Goal: Complete application form

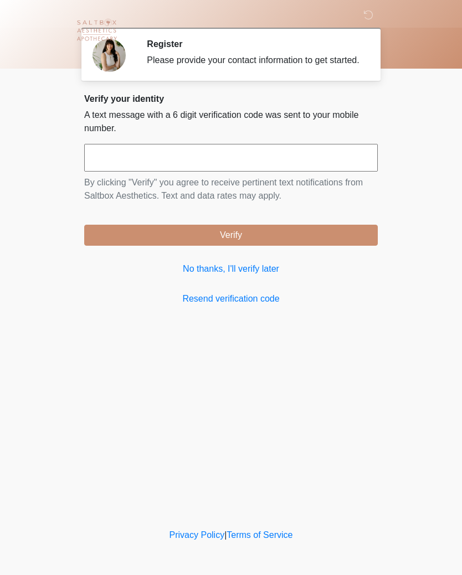
scroll to position [1, 0]
click at [179, 172] on input "text" at bounding box center [230, 158] width 293 height 28
type input "******"
click at [241, 244] on button "Verify" at bounding box center [230, 235] width 293 height 21
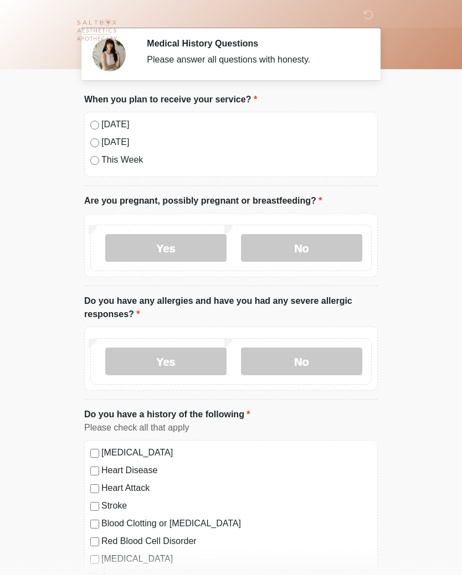
click at [102, 123] on label "[DATE]" at bounding box center [236, 124] width 270 height 13
click at [307, 249] on label "No" at bounding box center [301, 248] width 121 height 28
click at [172, 364] on label "Yes" at bounding box center [165, 362] width 121 height 28
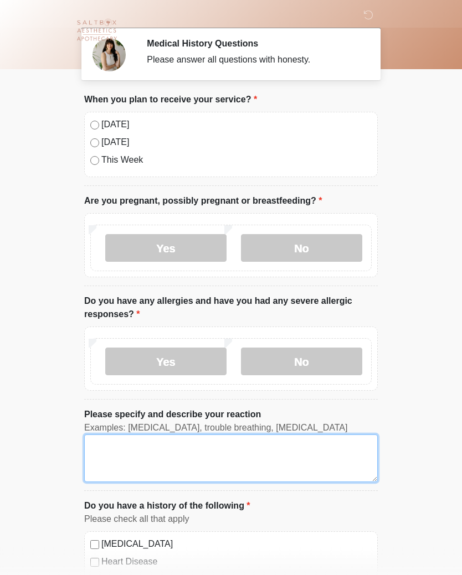
click at [260, 452] on textarea "Please specify and describe your reaction" at bounding box center [230, 459] width 293 height 48
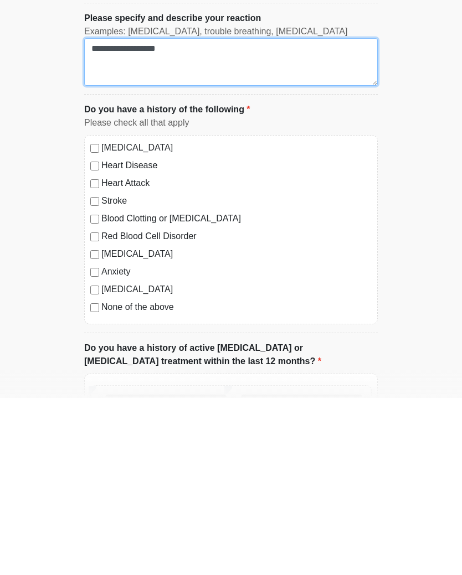
scroll to position [220, 0]
type textarea "**********"
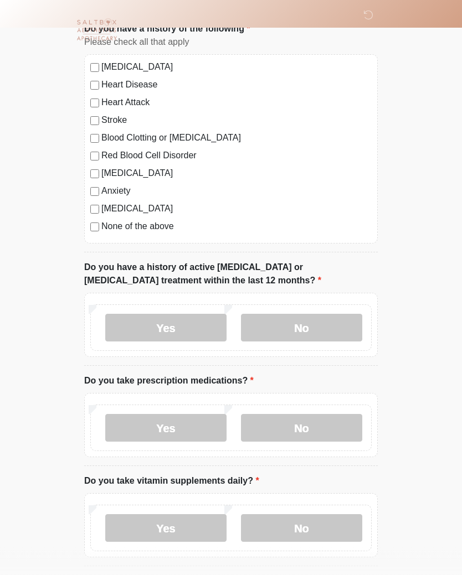
scroll to position [477, 0]
click at [316, 329] on label "No" at bounding box center [301, 329] width 121 height 28
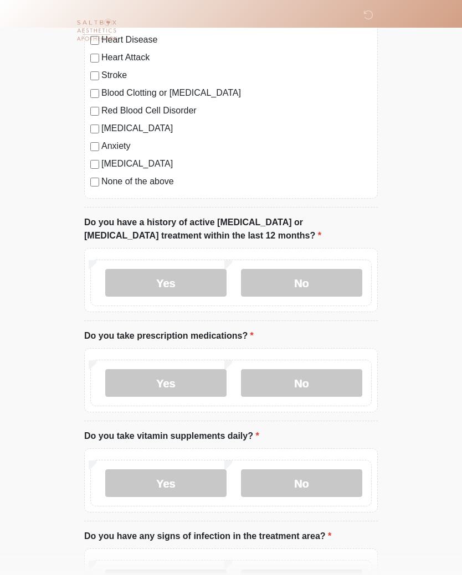
scroll to position [587, 0]
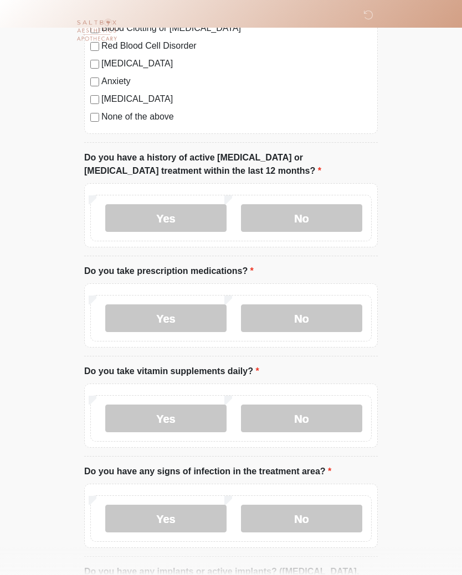
click at [168, 316] on label "Yes" at bounding box center [165, 318] width 121 height 28
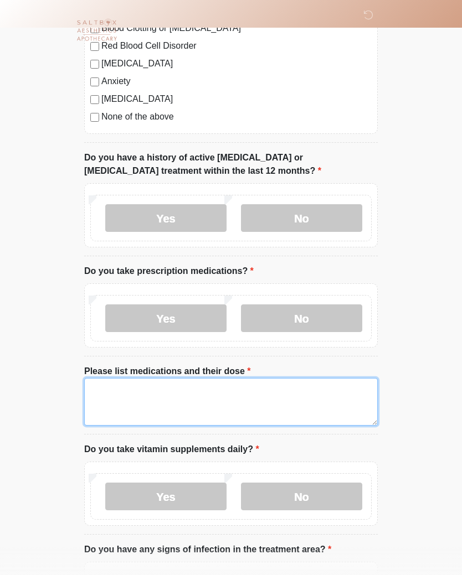
click at [208, 392] on textarea "Please list medications and their dose" at bounding box center [230, 402] width 293 height 48
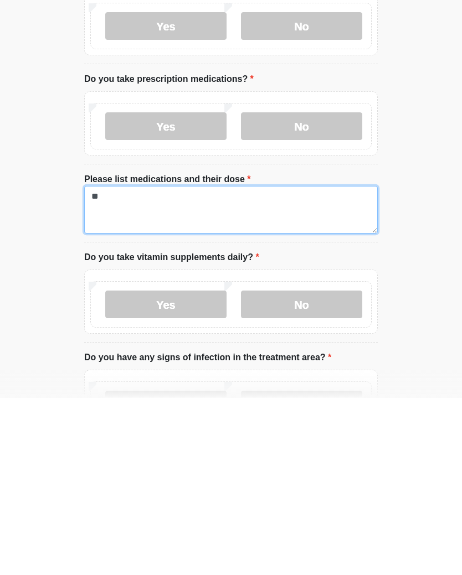
type textarea "*"
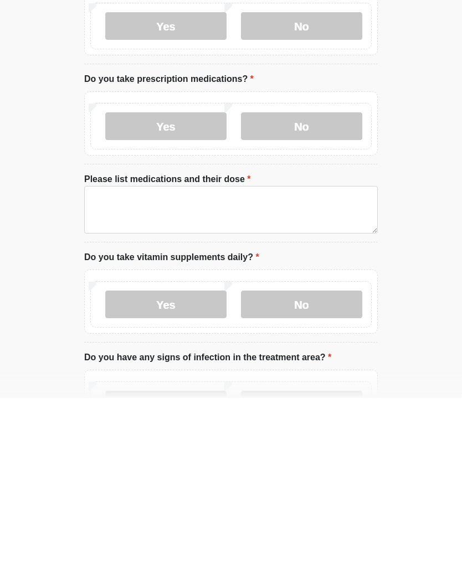
click at [309, 290] on label "No" at bounding box center [301, 304] width 121 height 28
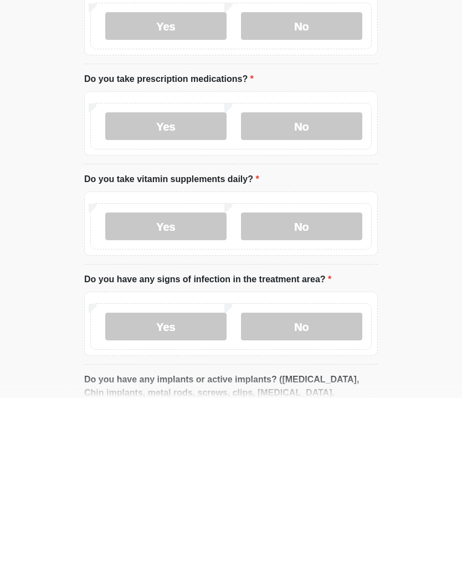
scroll to position [779, 0]
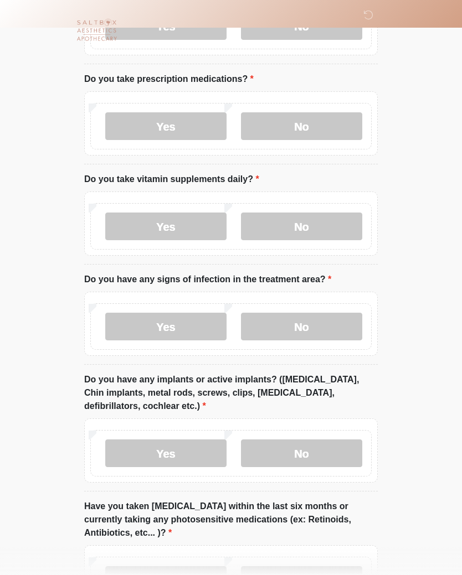
click at [168, 225] on label "Yes" at bounding box center [165, 227] width 121 height 28
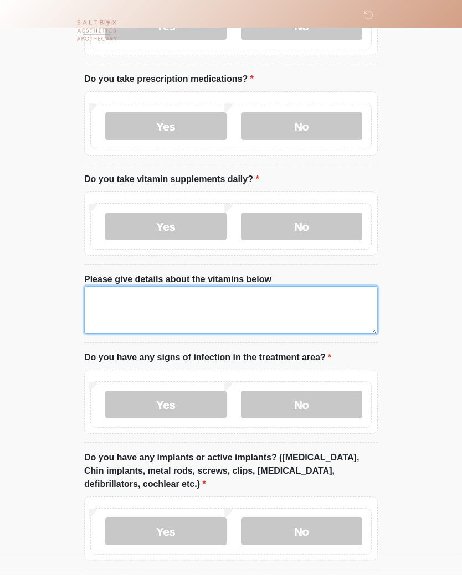
click at [228, 307] on textarea "Please give details about the vitamins below" at bounding box center [230, 310] width 293 height 48
type textarea "**********"
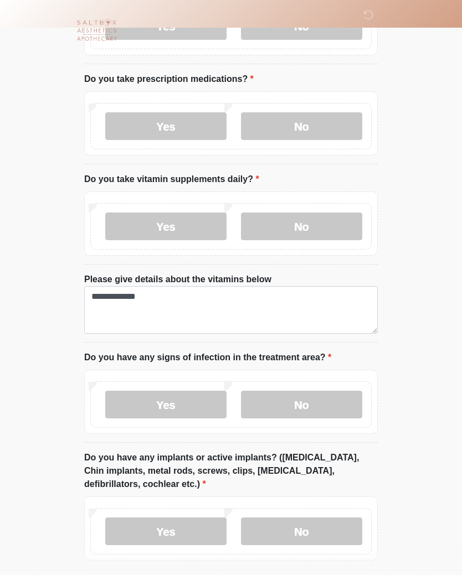
click at [169, 127] on label "Yes" at bounding box center [165, 126] width 121 height 28
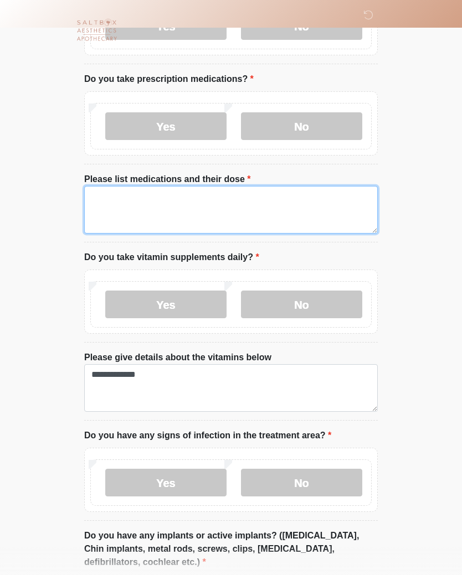
click at [253, 200] on textarea "Please list medications and their dose" at bounding box center [230, 210] width 293 height 48
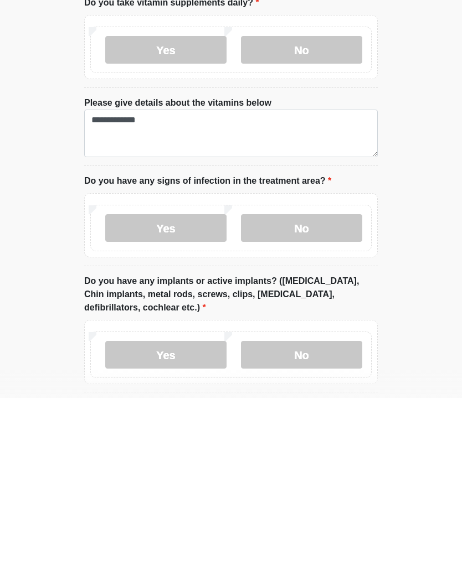
scroll to position [858, 0]
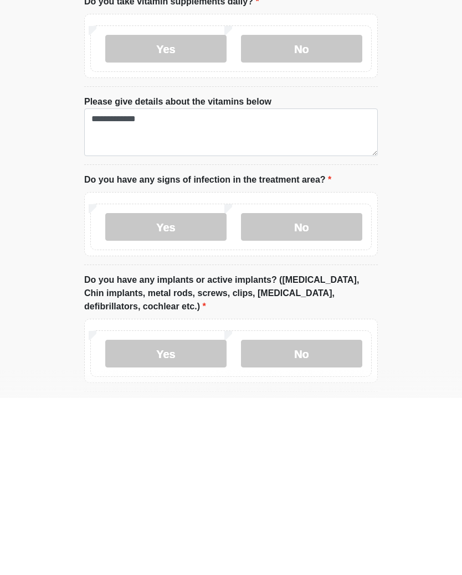
type textarea "**********"
click at [316, 390] on label "No" at bounding box center [301, 404] width 121 height 28
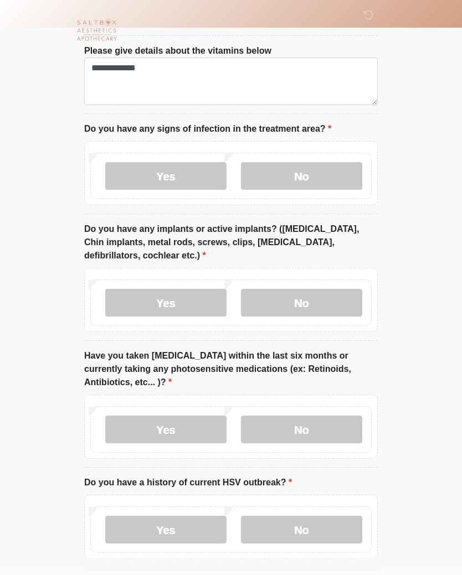
scroll to position [1087, 0]
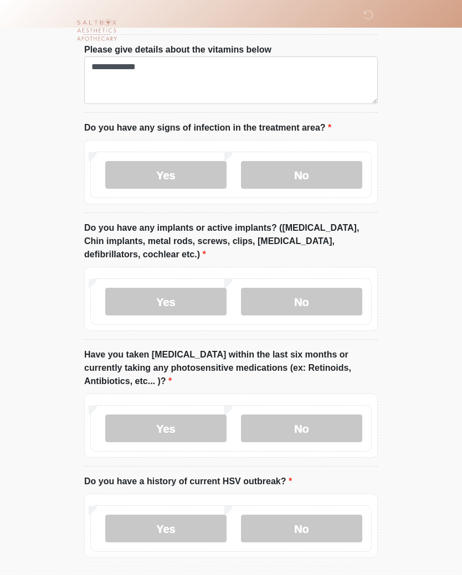
click at [304, 308] on label "No" at bounding box center [301, 302] width 121 height 28
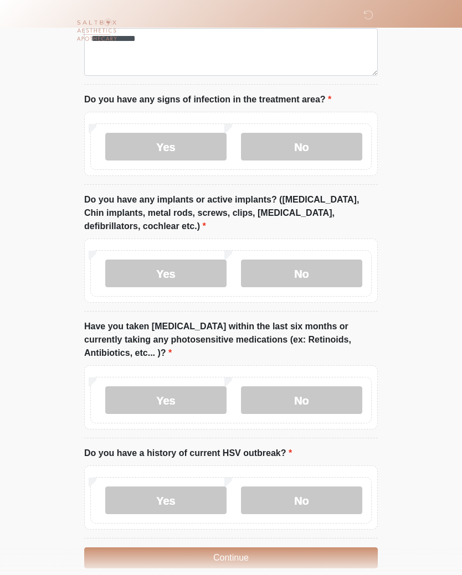
scroll to position [1147, 0]
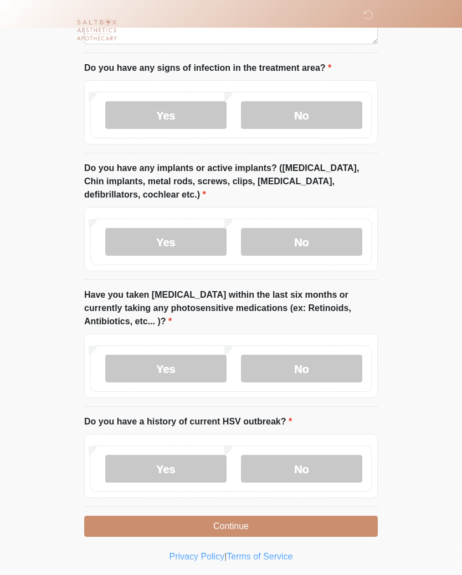
click at [177, 368] on label "Yes" at bounding box center [165, 369] width 121 height 28
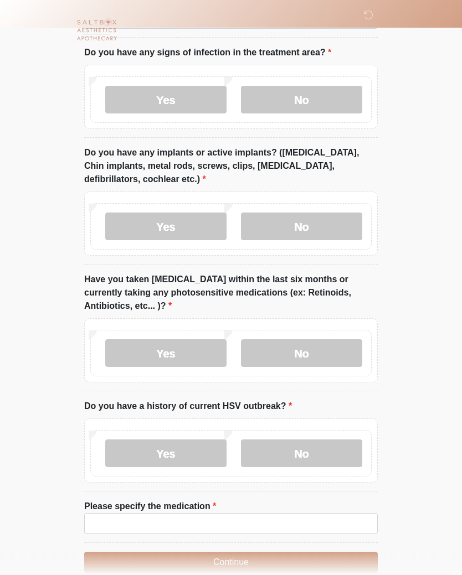
scroll to position [1198, 0]
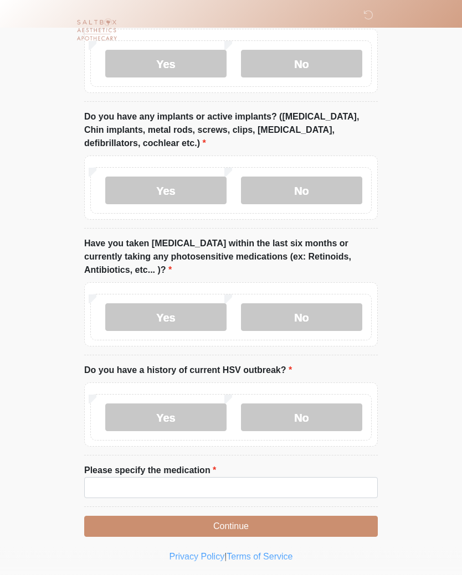
click at [297, 414] on label "No" at bounding box center [301, 418] width 121 height 28
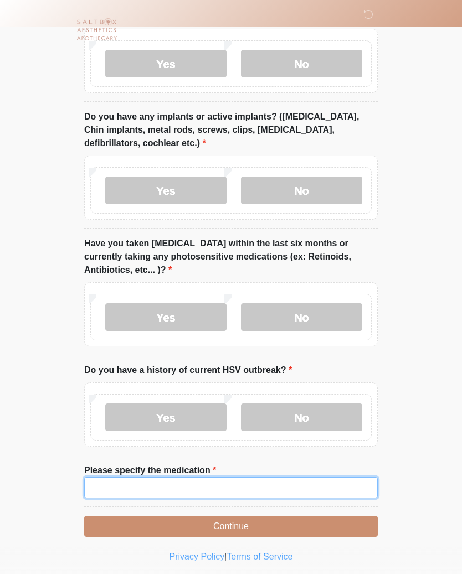
click at [190, 481] on input "Please specify the medication" at bounding box center [230, 488] width 293 height 21
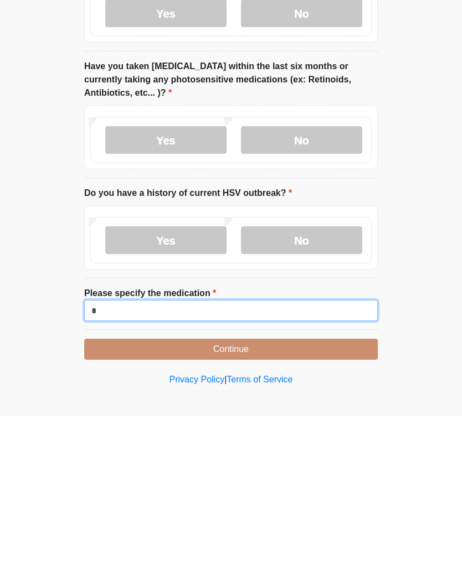
scroll to position [1216, 0]
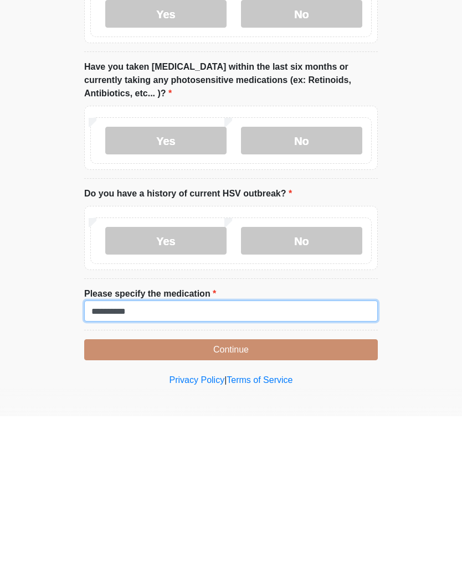
type input "**********"
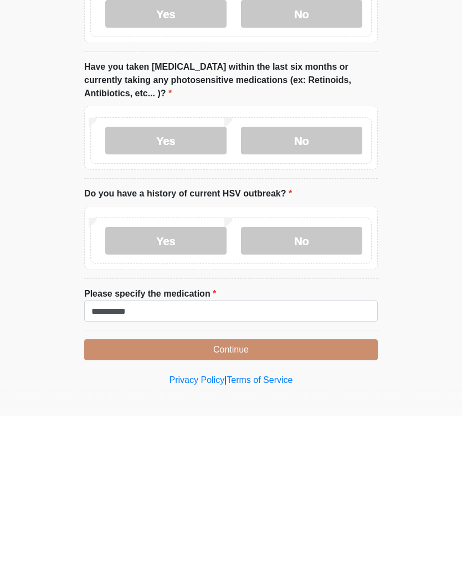
click at [240, 498] on button "Continue" at bounding box center [230, 508] width 293 height 21
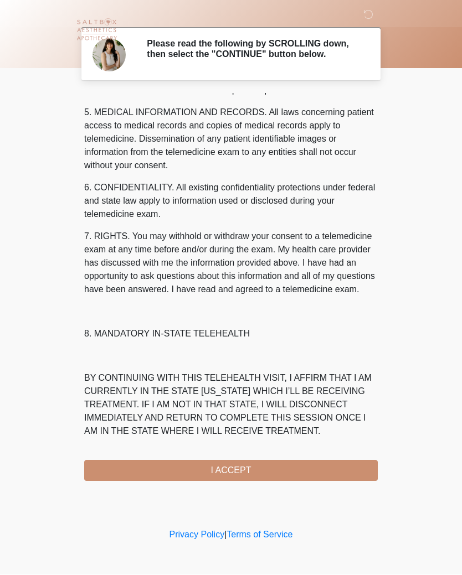
scroll to position [381, 0]
click at [232, 473] on button "I ACCEPT" at bounding box center [230, 471] width 293 height 21
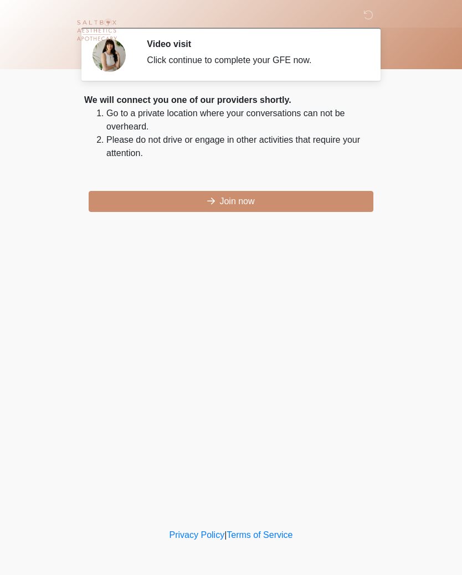
click at [215, 206] on button "Join now" at bounding box center [231, 201] width 285 height 21
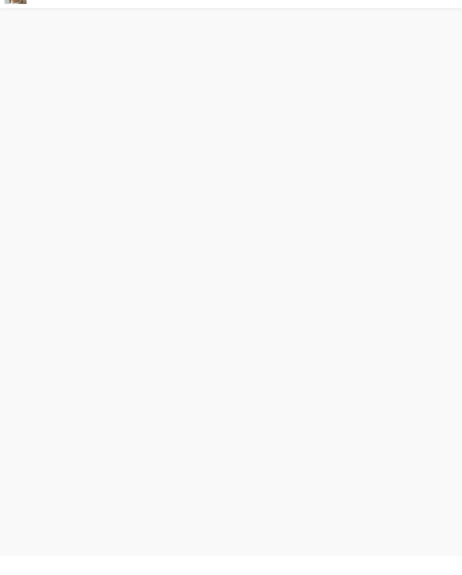
scroll to position [3, 0]
